Goal: Task Accomplishment & Management: Manage account settings

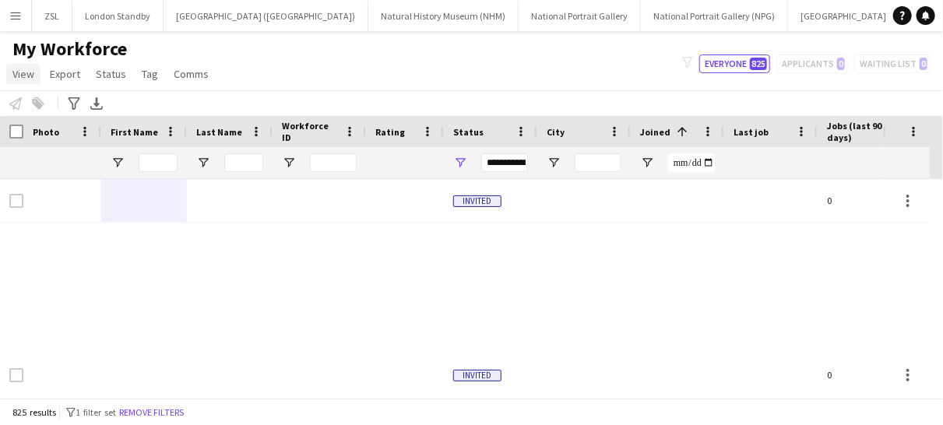
scroll to position [638, 0]
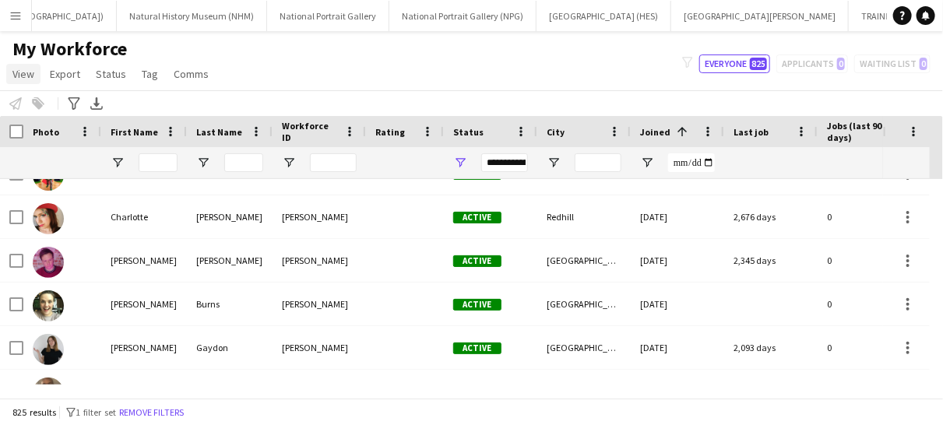
click at [25, 74] on span "View" at bounding box center [23, 74] width 22 height 14
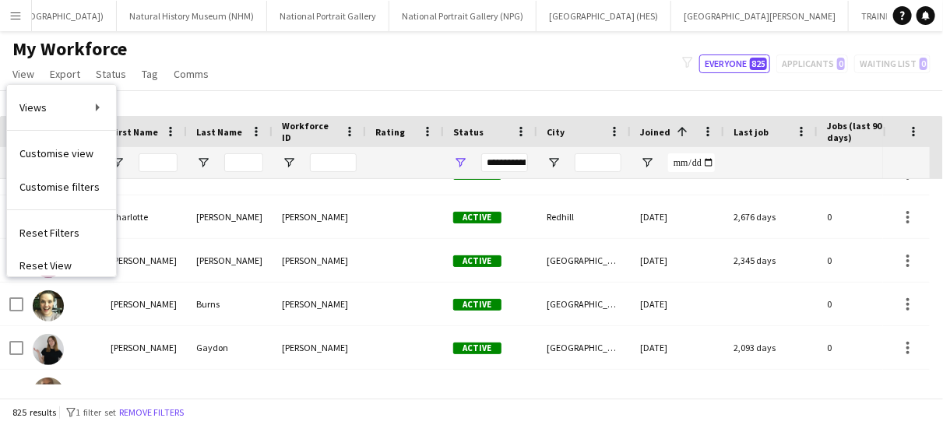
click at [255, 80] on div "My Workforce View Views Default view New view Update view Delete view Edit name…" at bounding box center [471, 63] width 943 height 53
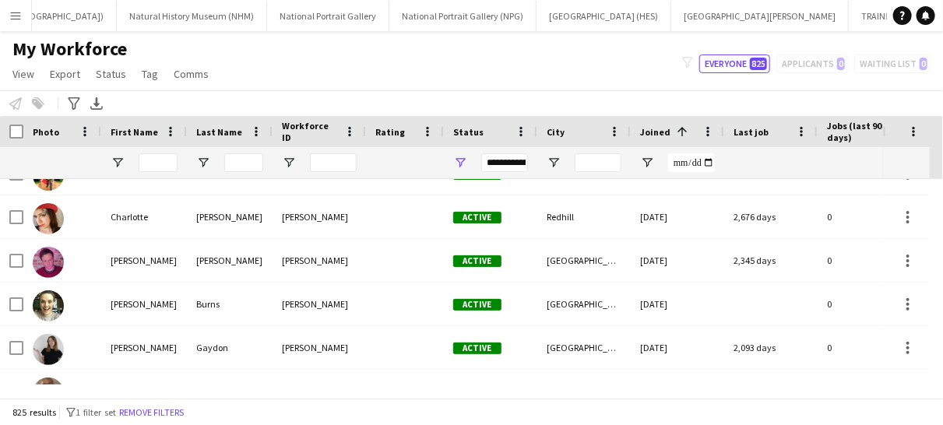
click at [18, 12] on app-icon "Menu" at bounding box center [15, 15] width 12 height 12
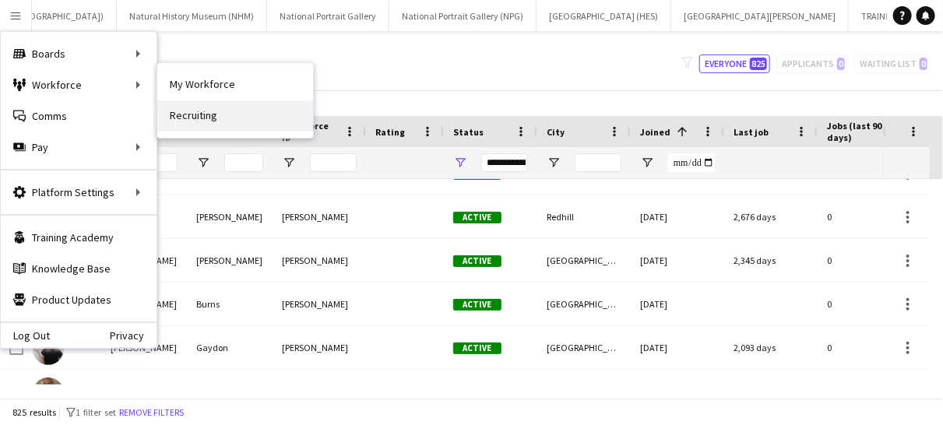
click at [200, 118] on link "Recruiting" at bounding box center [235, 115] width 156 height 31
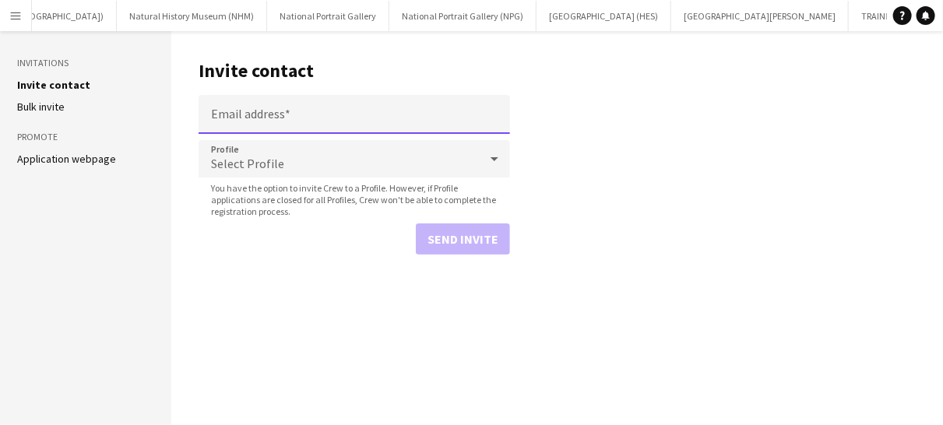
click at [261, 106] on input "Email address" at bounding box center [354, 114] width 311 height 39
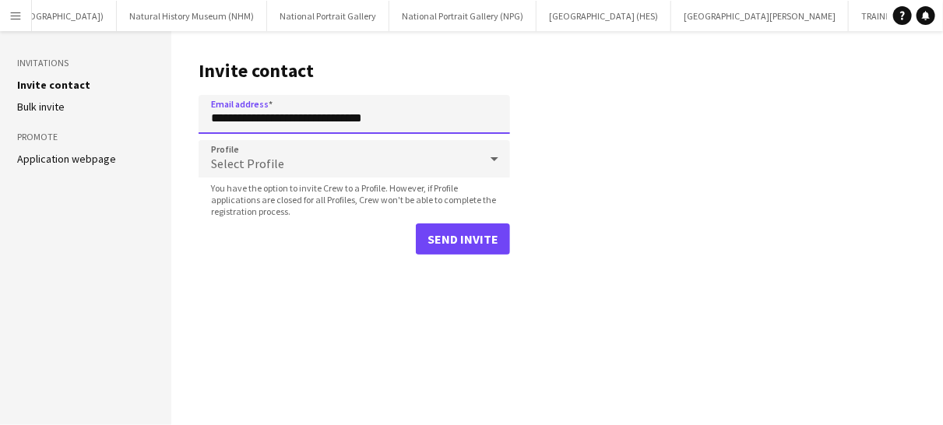
type input "**********"
click at [496, 166] on icon at bounding box center [494, 158] width 19 height 31
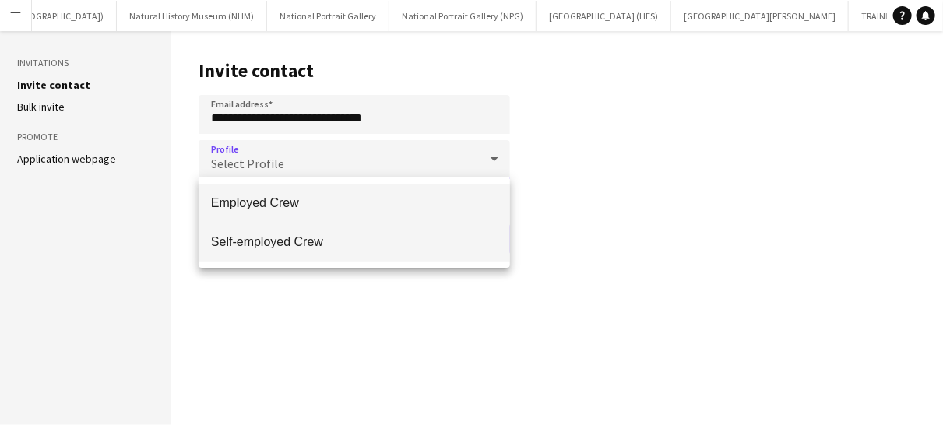
click at [303, 244] on span "Self-employed Crew" at bounding box center [354, 241] width 287 height 15
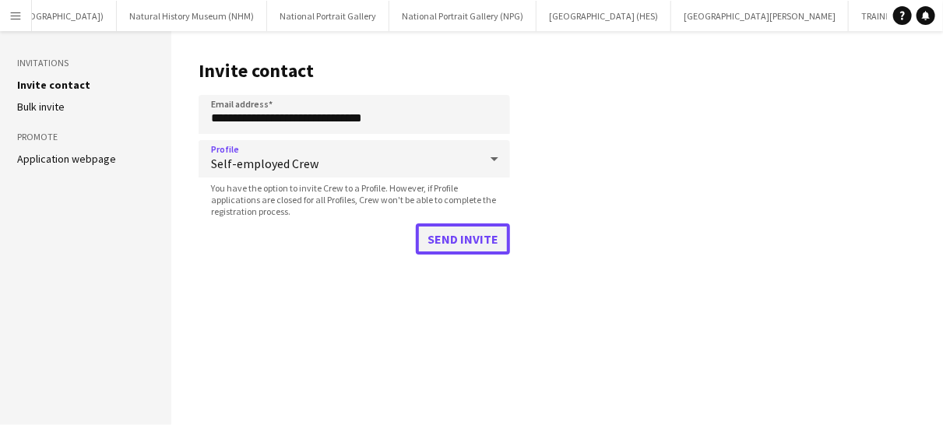
click at [475, 241] on button "Send invite" at bounding box center [463, 238] width 94 height 31
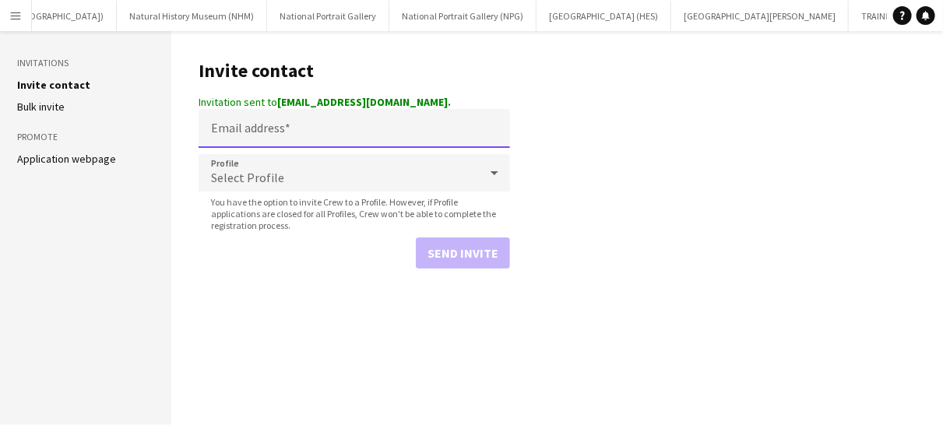
click at [265, 137] on input "Email address" at bounding box center [354, 128] width 311 height 39
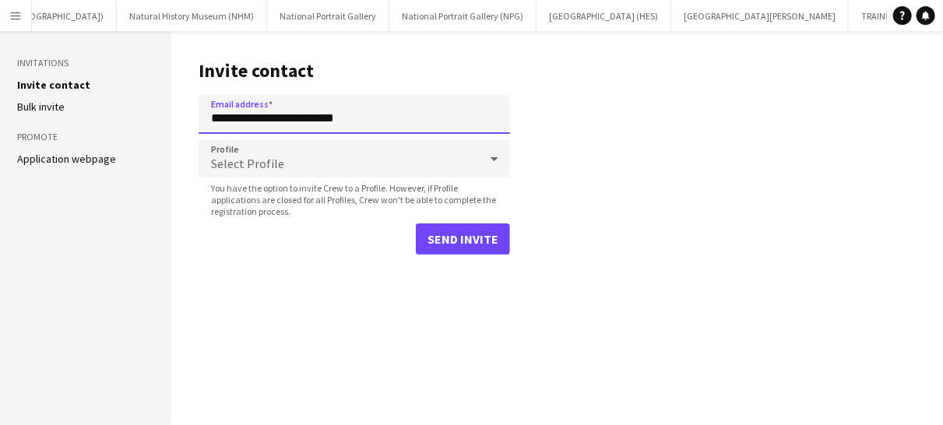
type input "**********"
click at [485, 154] on icon at bounding box center [494, 158] width 19 height 31
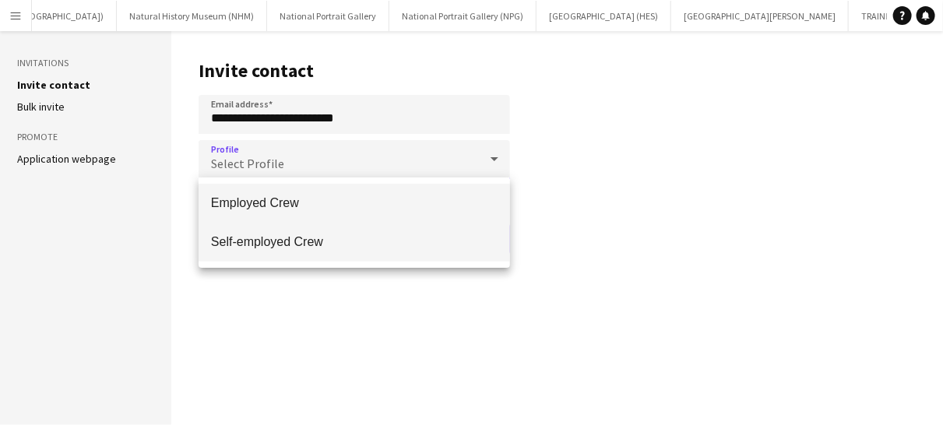
click at [384, 240] on span "Self-employed Crew" at bounding box center [354, 241] width 287 height 15
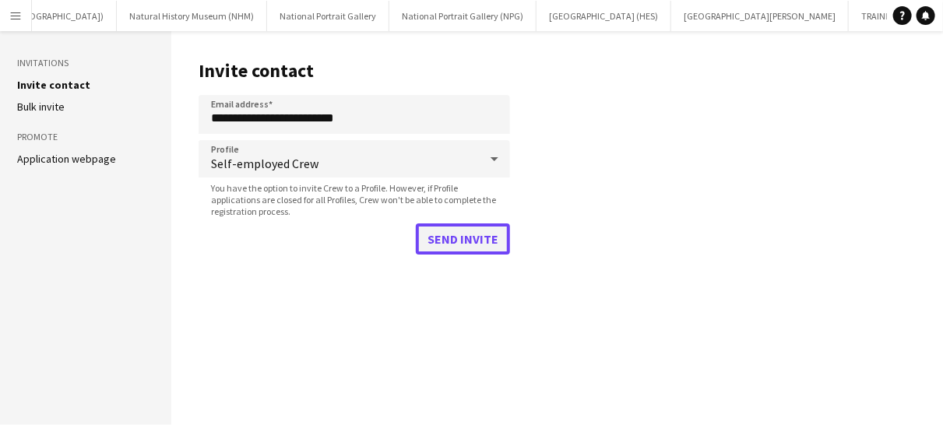
click at [462, 246] on button "Send invite" at bounding box center [463, 238] width 94 height 31
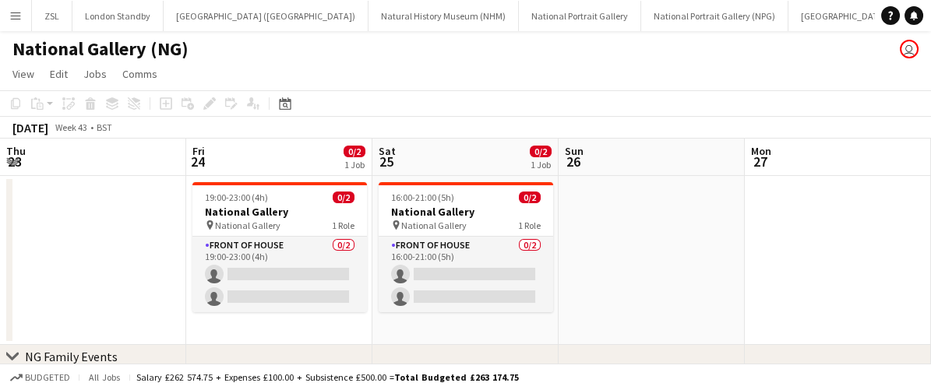
scroll to position [0, 489]
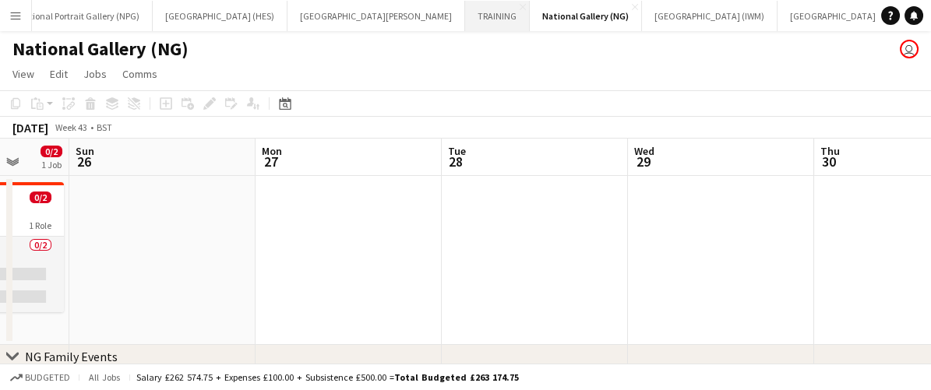
click at [465, 10] on button "TRAINING Close" at bounding box center [497, 16] width 65 height 30
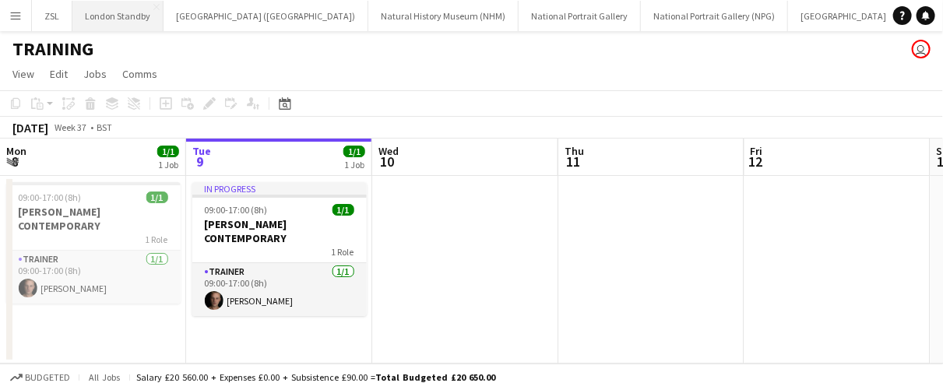
click at [118, 13] on button "London Standby Close" at bounding box center [117, 16] width 91 height 30
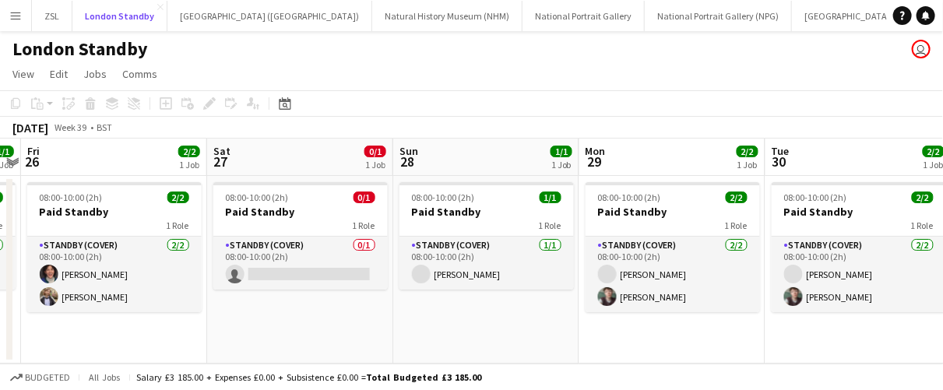
scroll to position [0, 508]
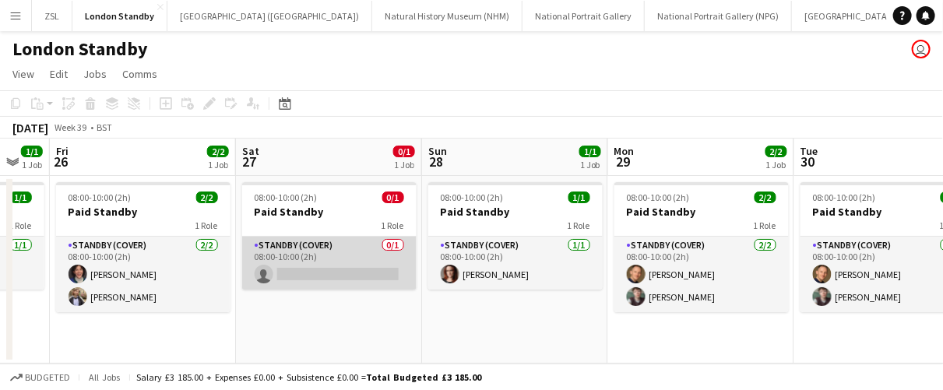
click at [340, 254] on app-card-role "Standby (cover) 0/1 08:00-10:00 (2h) single-neutral-actions" at bounding box center [329, 263] width 174 height 53
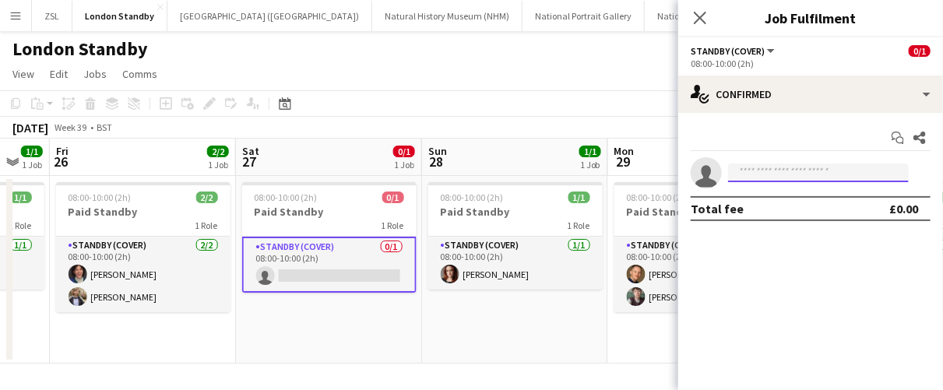
click at [741, 165] on input at bounding box center [818, 173] width 181 height 19
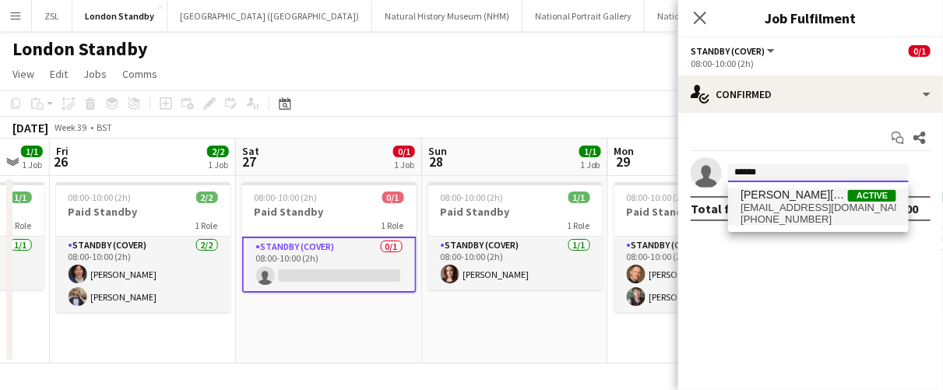
type input "******"
click at [761, 220] on span "[PHONE_NUMBER]" at bounding box center [819, 219] width 156 height 12
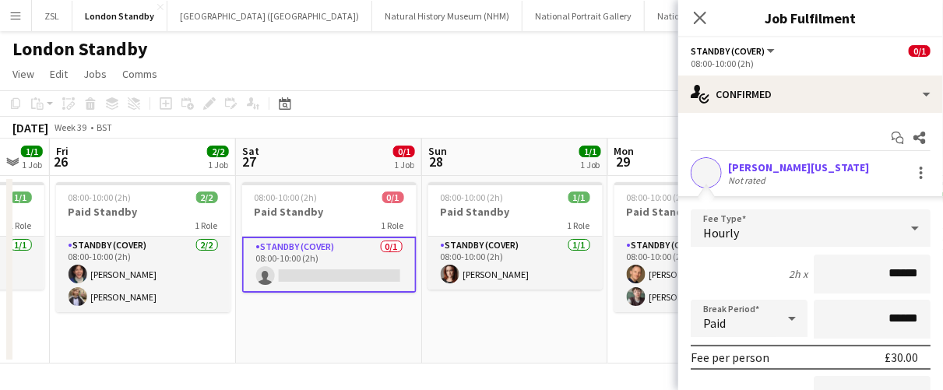
scroll to position [195, 0]
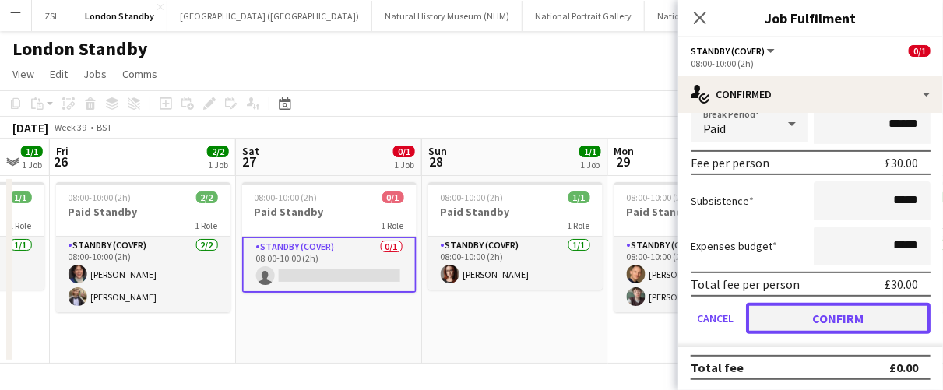
click at [783, 319] on button "Confirm" at bounding box center [838, 318] width 185 height 31
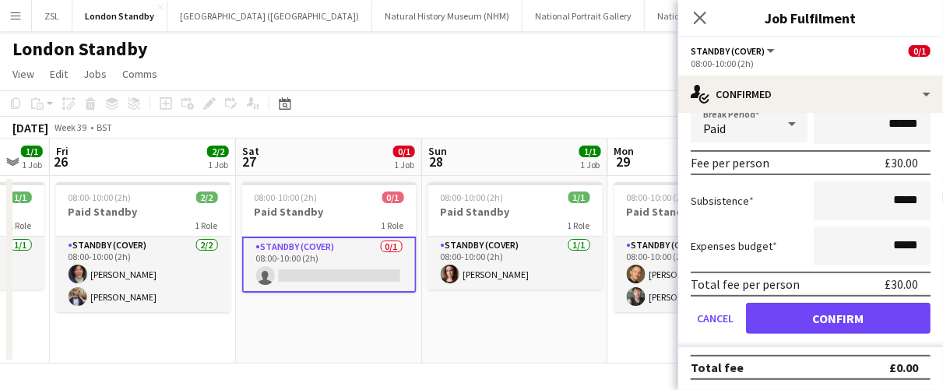
scroll to position [0, 0]
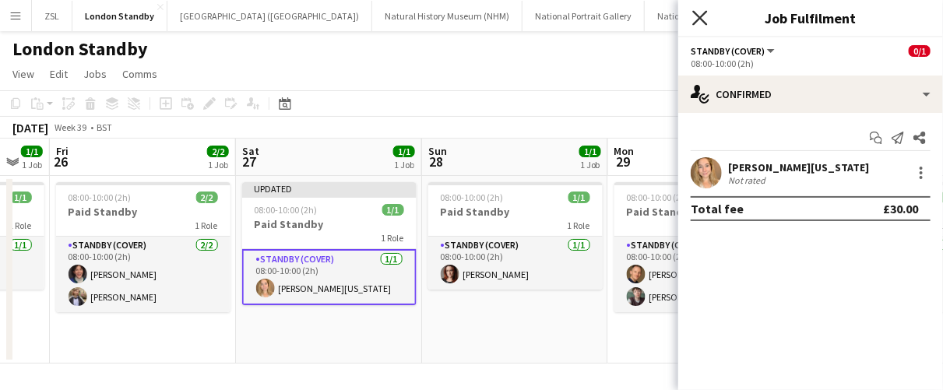
click at [702, 14] on icon "Close pop-in" at bounding box center [699, 17] width 15 height 15
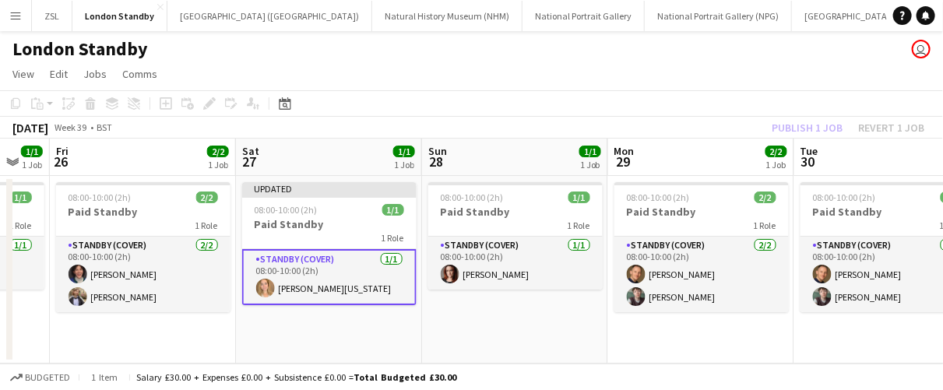
click at [407, 284] on app-card-role "Standby (cover) [DATE] 08:00-10:00 (2h) [PERSON_NAME][US_STATE]" at bounding box center [329, 277] width 174 height 56
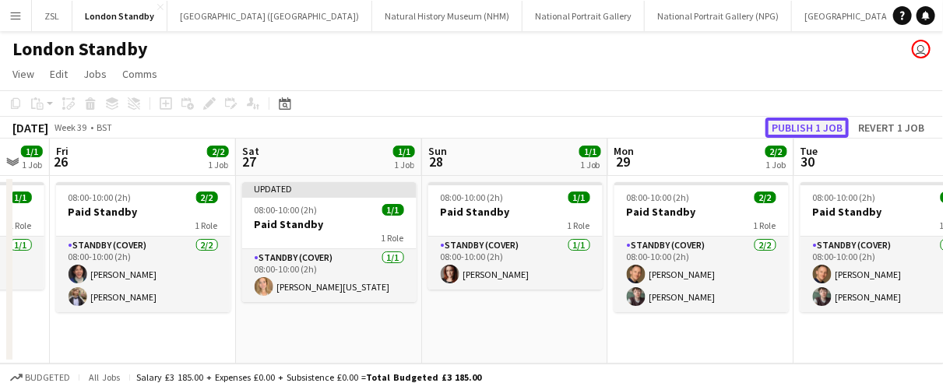
click at [787, 129] on button "Publish 1 job" at bounding box center [806, 128] width 83 height 20
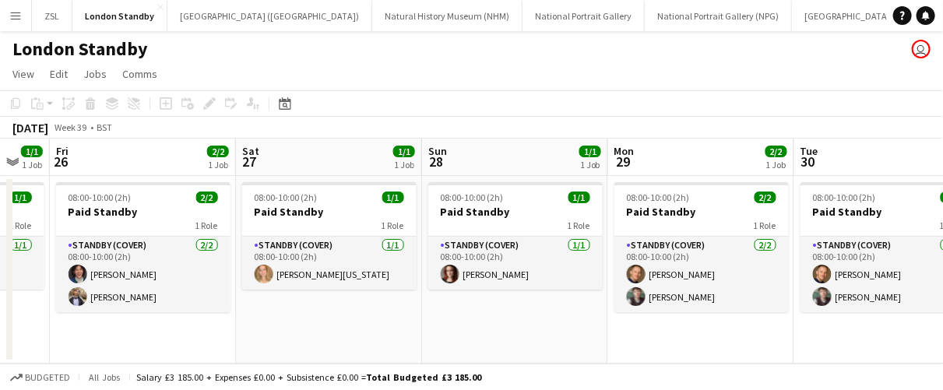
click at [10, 20] on app-icon "Menu" at bounding box center [15, 15] width 12 height 12
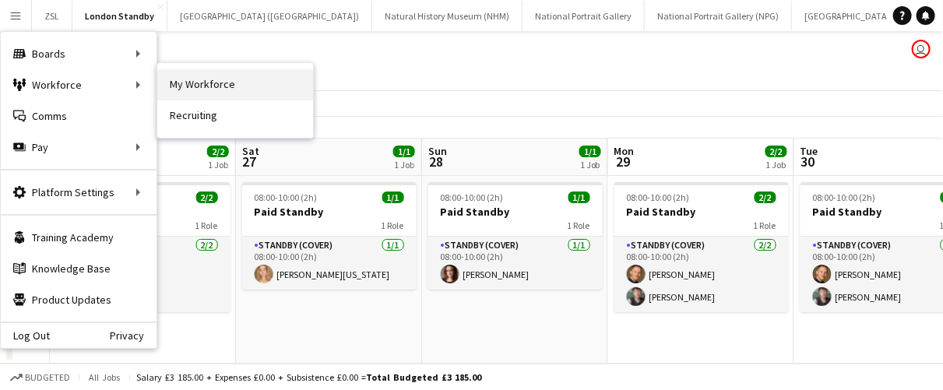
click at [200, 76] on link "My Workforce" at bounding box center [235, 84] width 156 height 31
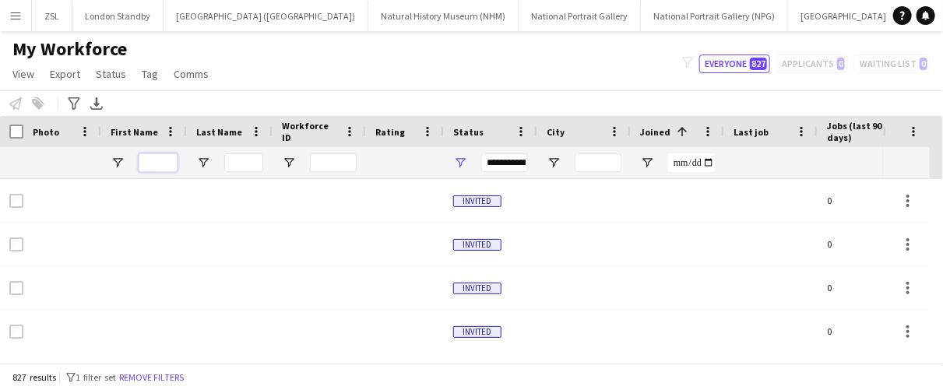
click at [173, 155] on input "First Name Filter Input" at bounding box center [158, 162] width 39 height 19
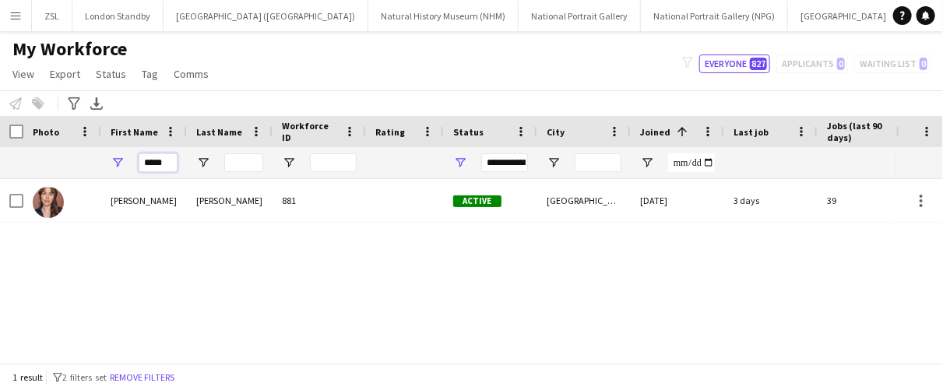
scroll to position [0, 142]
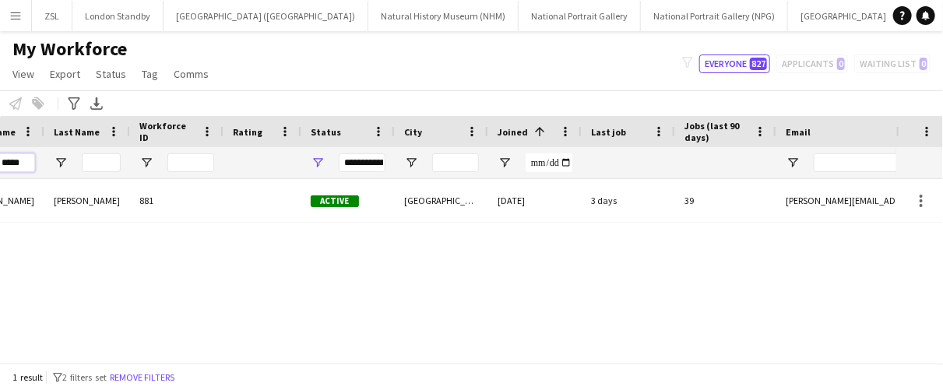
type input "*****"
